Goal: Task Accomplishment & Management: Complete application form

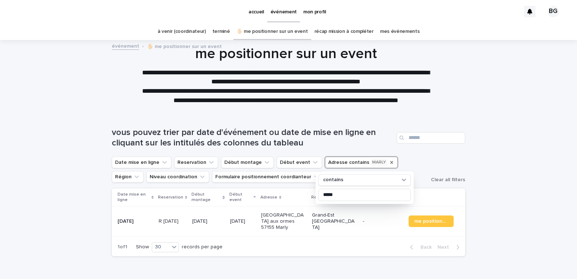
click at [389, 162] on icon "Adresse" at bounding box center [392, 162] width 6 height 6
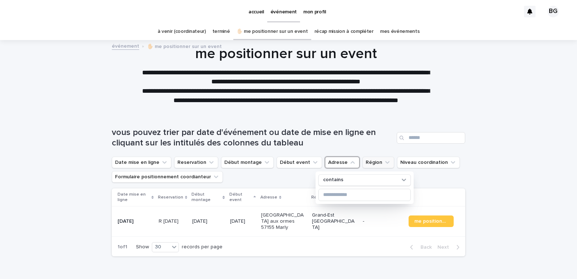
click at [365, 164] on button "Région" at bounding box center [379, 163] width 32 height 12
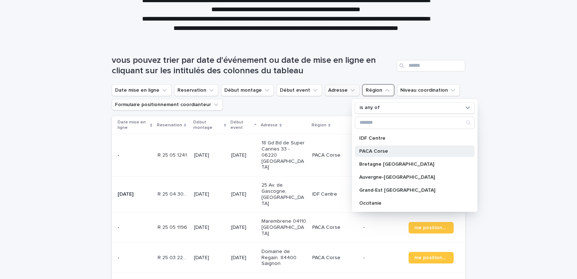
scroll to position [36, 0]
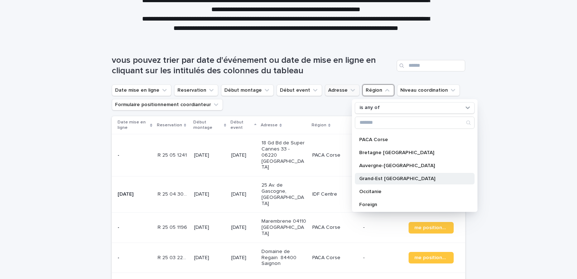
click at [384, 178] on p "Grand-Est [GEOGRAPHIC_DATA]" at bounding box center [411, 178] width 104 height 5
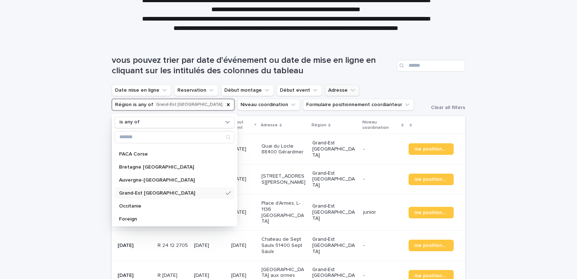
click at [535, 88] on div "Loading... Saving… Loading... Saving… vous pouvez trier par date d'événement ou…" at bounding box center [288, 212] width 577 height 342
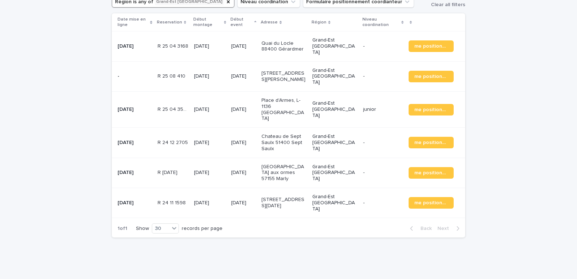
scroll to position [178, 0]
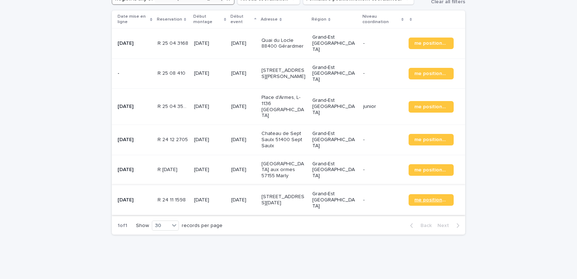
click at [430, 197] on span "me positionner" at bounding box center [432, 199] width 34 height 5
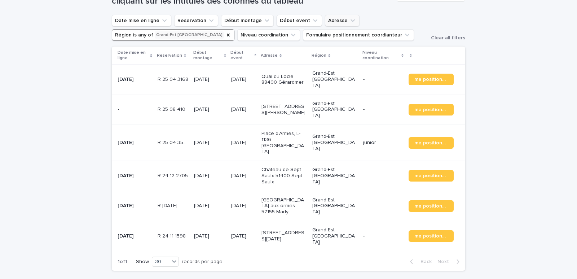
click at [422, 173] on span "me positionner" at bounding box center [432, 175] width 34 height 5
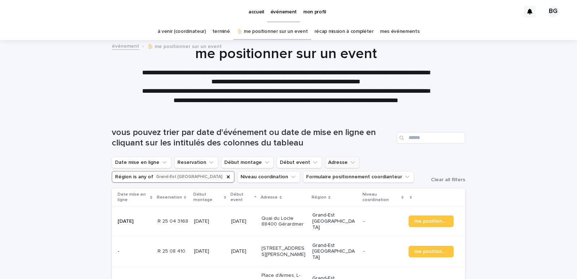
click at [160, 176] on button "Région is any of [GEOGRAPHIC_DATA]" at bounding box center [173, 177] width 123 height 12
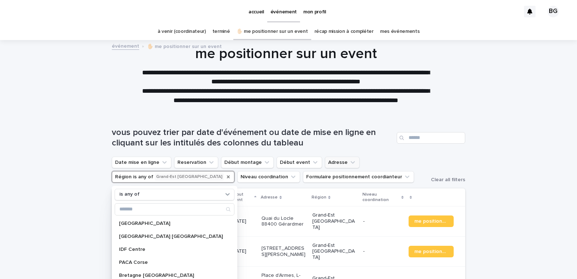
click at [227, 176] on icon "Région" at bounding box center [228, 176] width 3 height 3
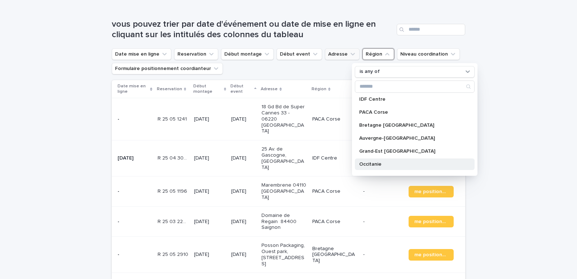
scroll to position [63, 0]
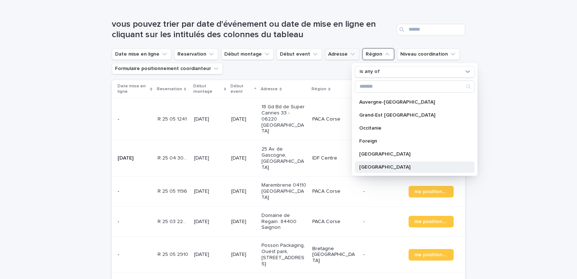
click at [375, 165] on p "[GEOGRAPHIC_DATA]" at bounding box center [411, 167] width 104 height 5
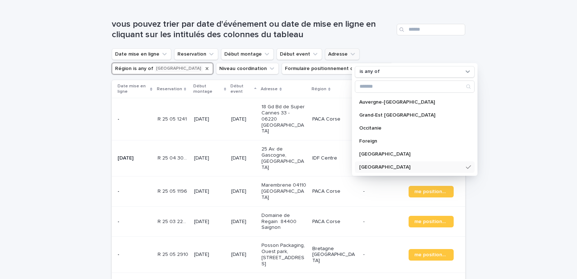
scroll to position [78, 0]
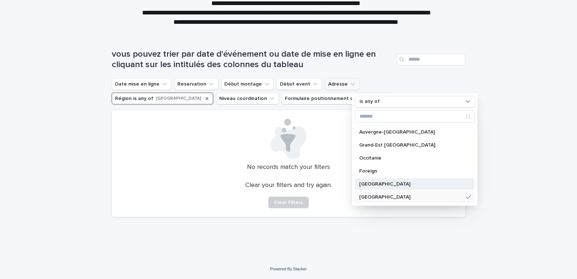
click at [369, 184] on p "[GEOGRAPHIC_DATA]" at bounding box center [411, 183] width 104 height 5
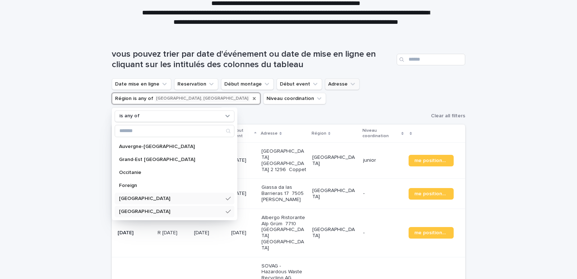
click at [539, 117] on div "Loading... Saving… Loading... Saving… vous pouvez trier par date d'événement ou…" at bounding box center [288, 240] width 577 height 411
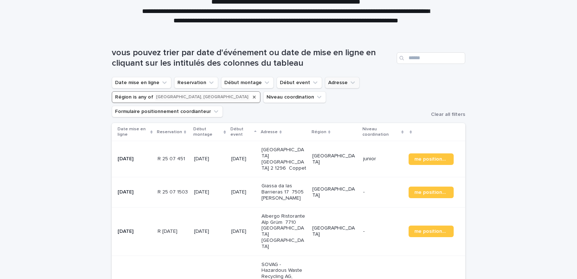
scroll to position [78, 0]
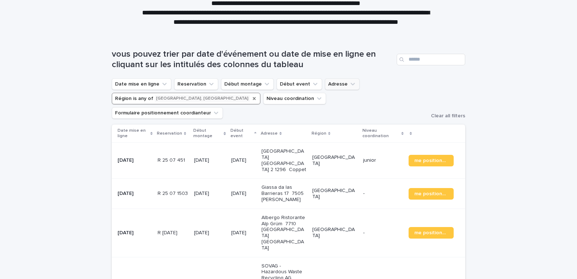
click at [132, 97] on button "Région is any of [GEOGRAPHIC_DATA], [GEOGRAPHIC_DATA]" at bounding box center [186, 99] width 149 height 12
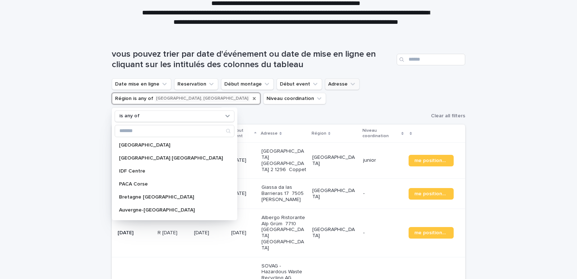
click at [251, 98] on icon "Région" at bounding box center [254, 99] width 6 height 6
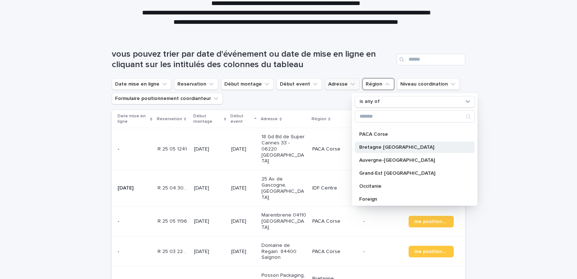
scroll to position [63, 0]
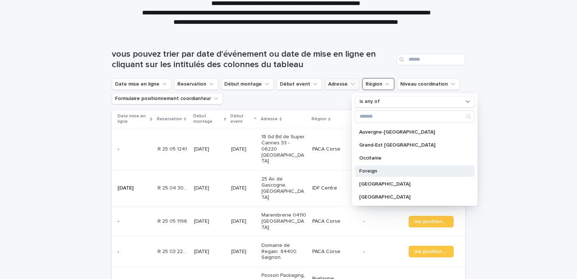
click at [376, 172] on p "Foreign" at bounding box center [411, 170] width 104 height 5
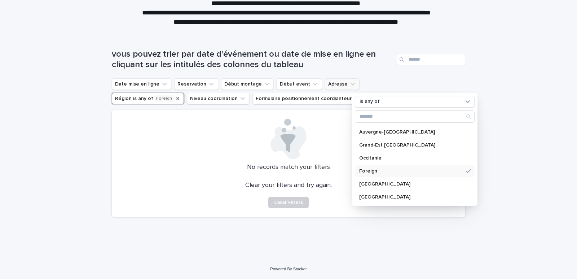
drag, startPoint x: 434, startPoint y: 172, endPoint x: 440, endPoint y: 171, distance: 5.6
click at [466, 172] on icon at bounding box center [468, 171] width 5 height 6
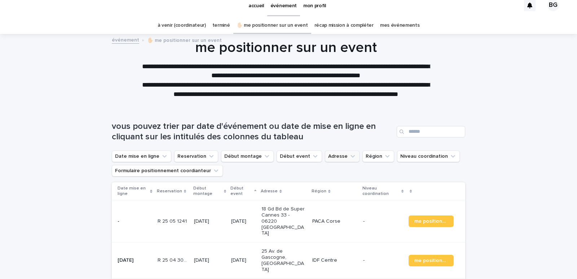
scroll to position [78, 0]
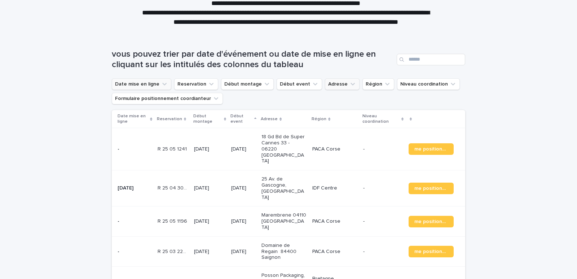
click at [150, 87] on button "Date mise en ligne" at bounding box center [142, 84] width 60 height 12
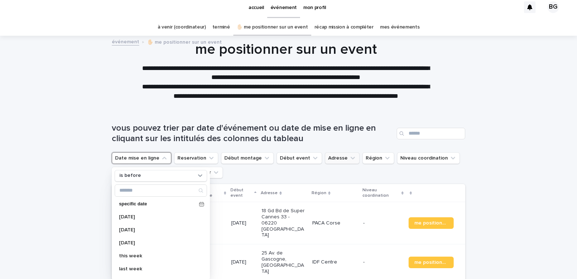
scroll to position [0, 0]
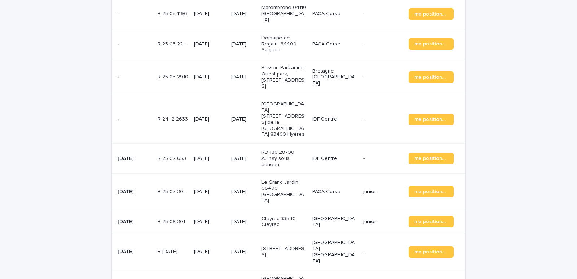
scroll to position [289, 0]
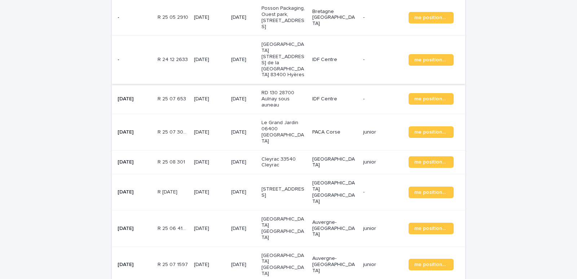
scroll to position [361, 0]
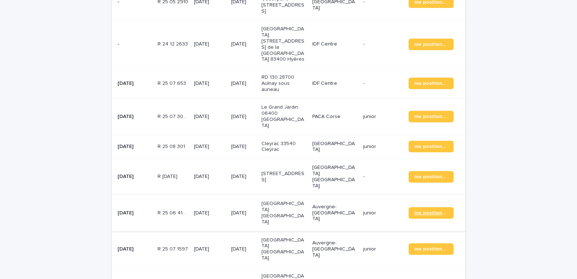
click at [427, 207] on link "me positionner" at bounding box center [431, 213] width 45 height 12
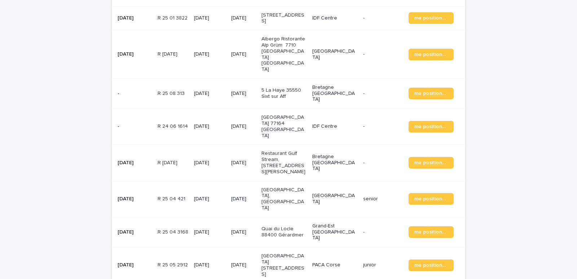
scroll to position [948, 0]
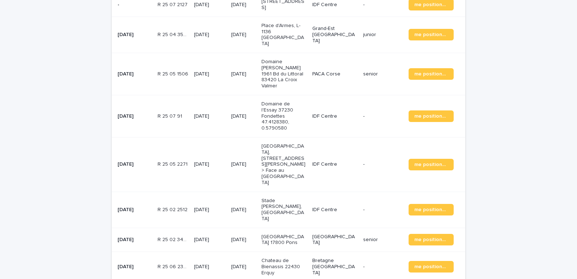
scroll to position [840, 0]
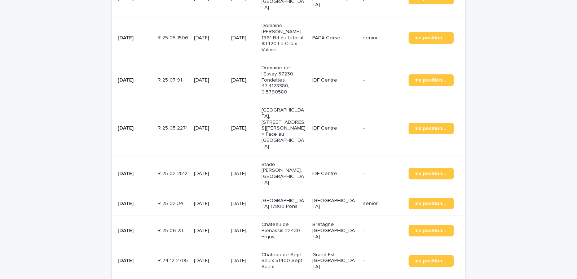
click at [280, 162] on p "Stade [PERSON_NAME], [GEOGRAPHIC_DATA]" at bounding box center [284, 174] width 45 height 24
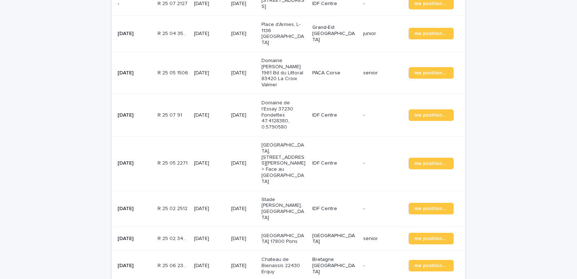
scroll to position [817, 0]
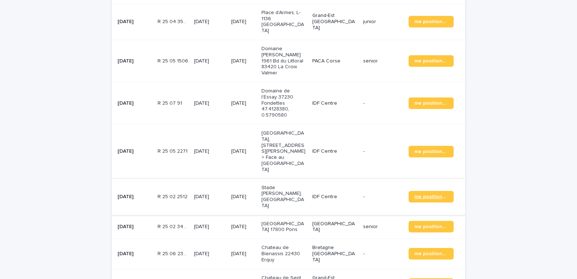
click at [439, 194] on span "me positionner" at bounding box center [432, 196] width 34 height 5
